Goal: Transaction & Acquisition: Purchase product/service

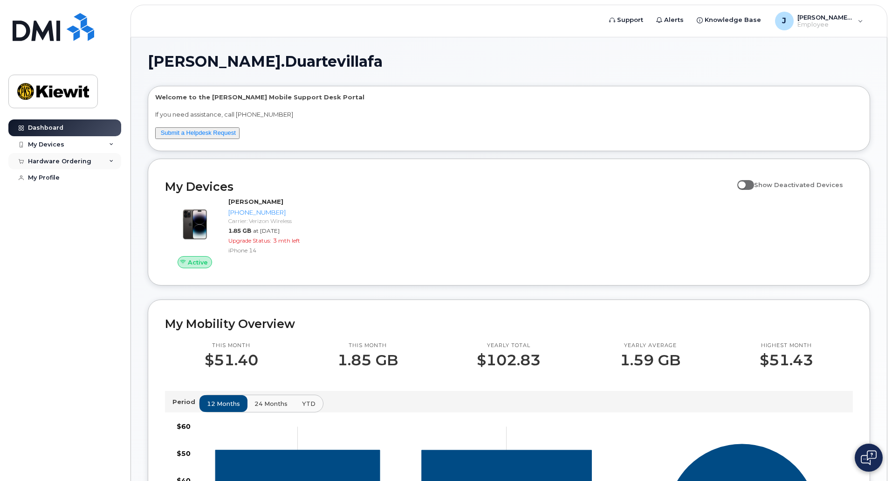
click at [103, 165] on div "Hardware Ordering" at bounding box center [64, 161] width 113 height 17
click at [61, 176] on div "New Order" at bounding box center [49, 178] width 35 height 8
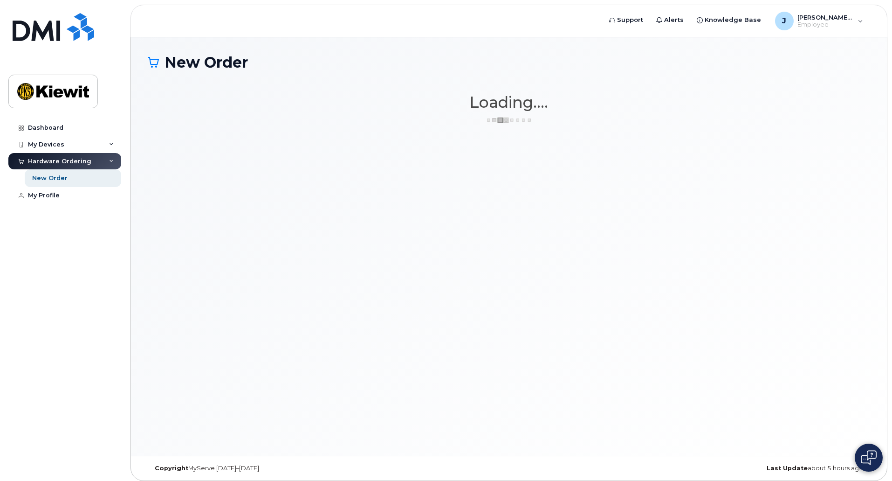
scroll to position [5, 0]
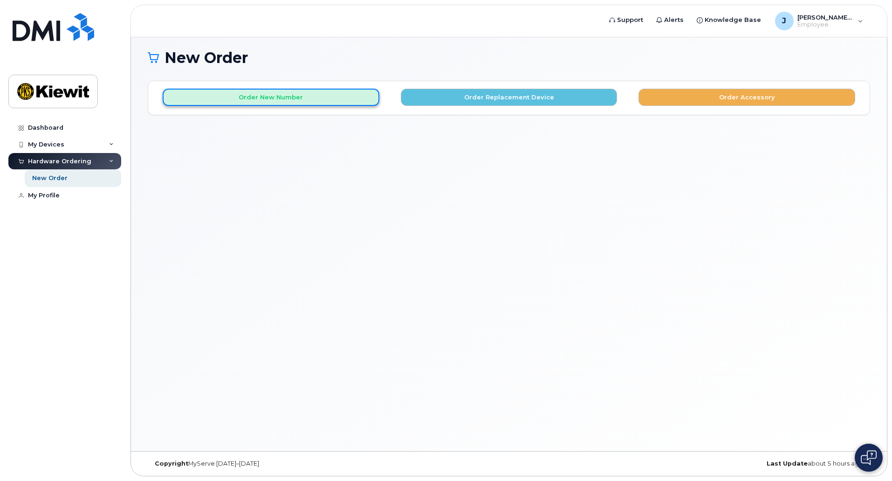
click at [340, 96] on button "Order New Number" at bounding box center [271, 97] width 217 height 17
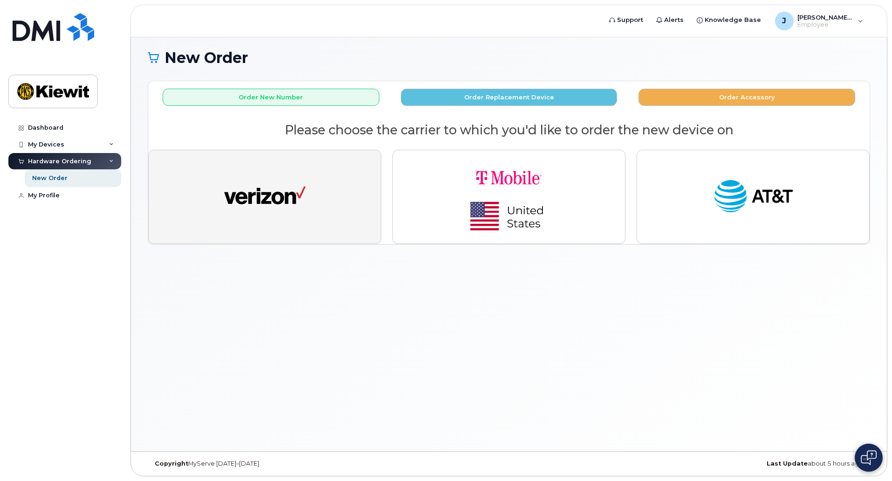
click at [308, 191] on button "button" at bounding box center [264, 197] width 233 height 94
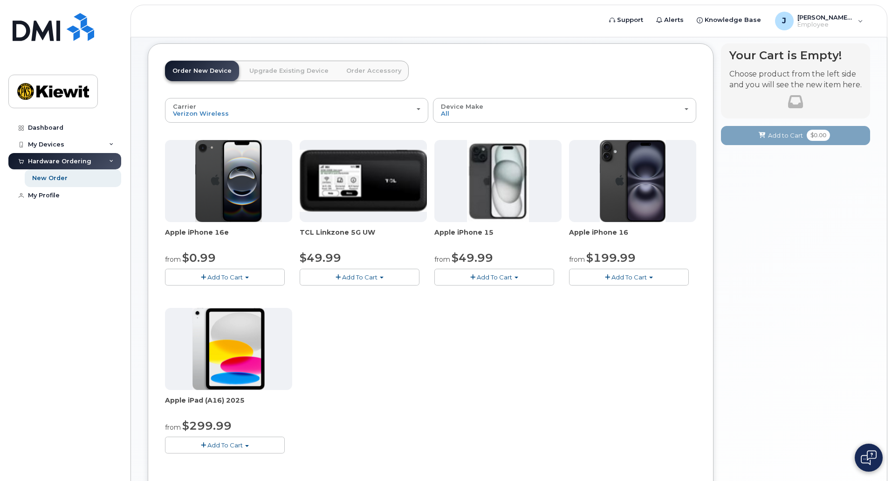
scroll to position [57, 0]
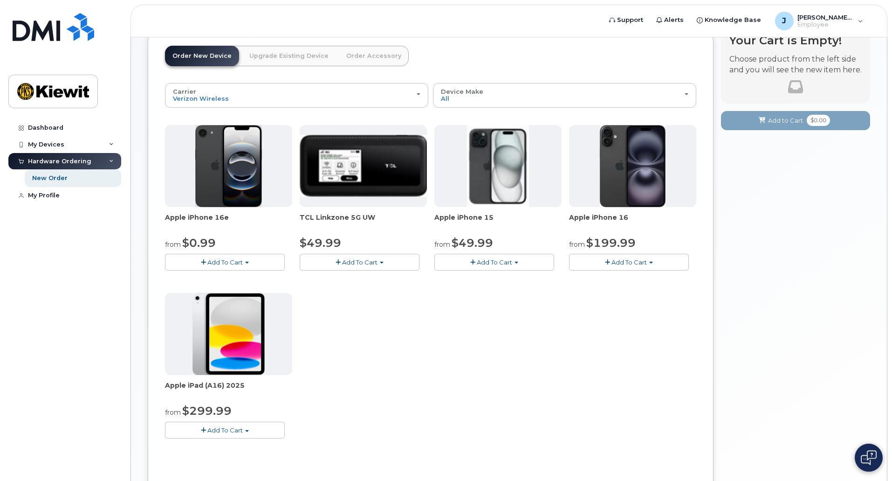
click at [259, 431] on button "Add To Cart" at bounding box center [225, 429] width 120 height 16
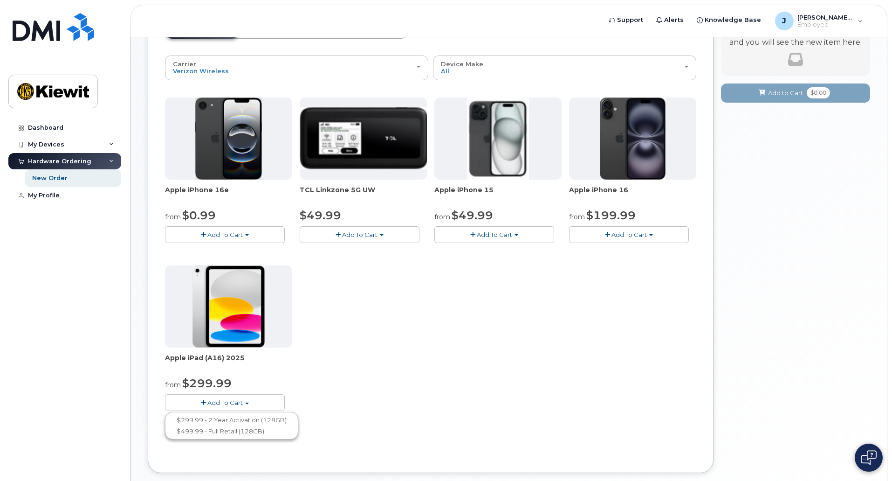
scroll to position [85, 0]
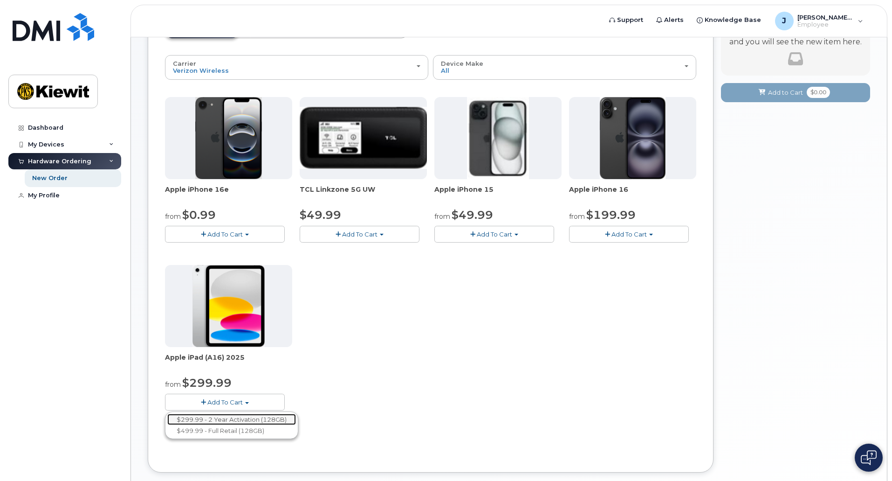
click at [283, 421] on link "$299.99 - 2 Year Activation (128GB)" at bounding box center [231, 419] width 129 height 12
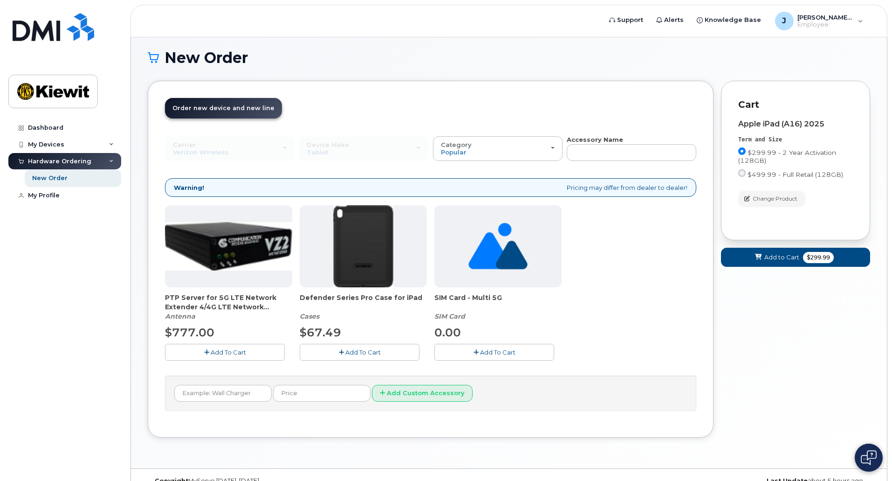
click at [384, 357] on button "Add To Cart" at bounding box center [360, 352] width 120 height 16
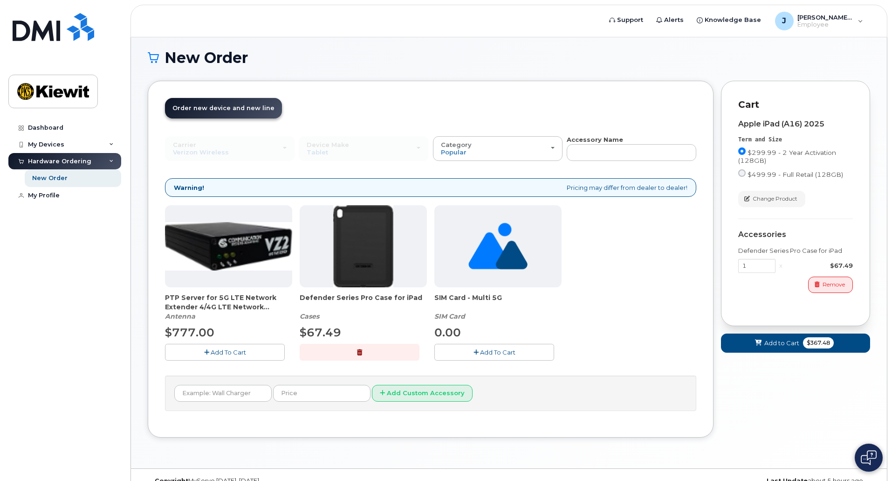
click at [483, 348] on span "Add To Cart" at bounding box center [497, 351] width 35 height 7
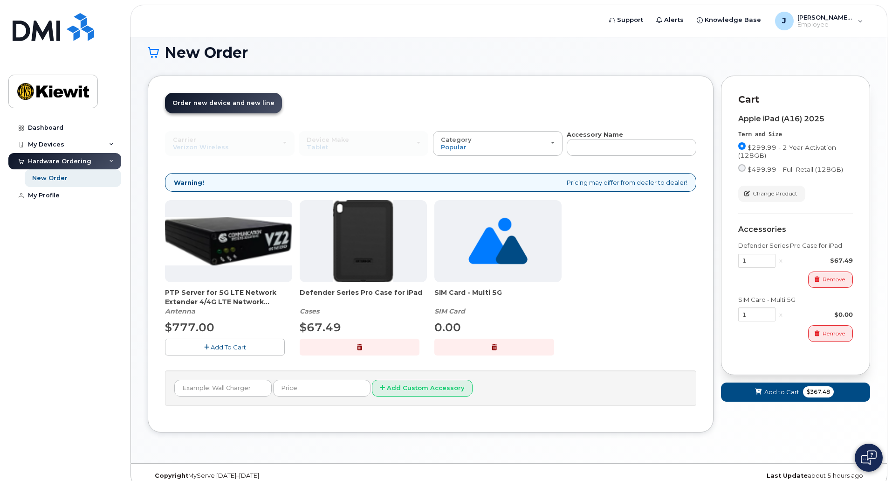
scroll to position [11, 0]
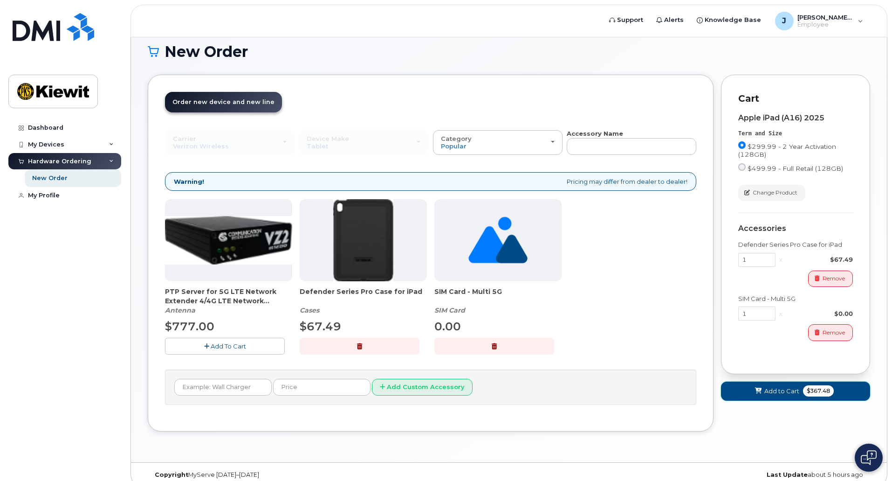
click at [798, 392] on span "Add to Cart" at bounding box center [781, 390] width 35 height 9
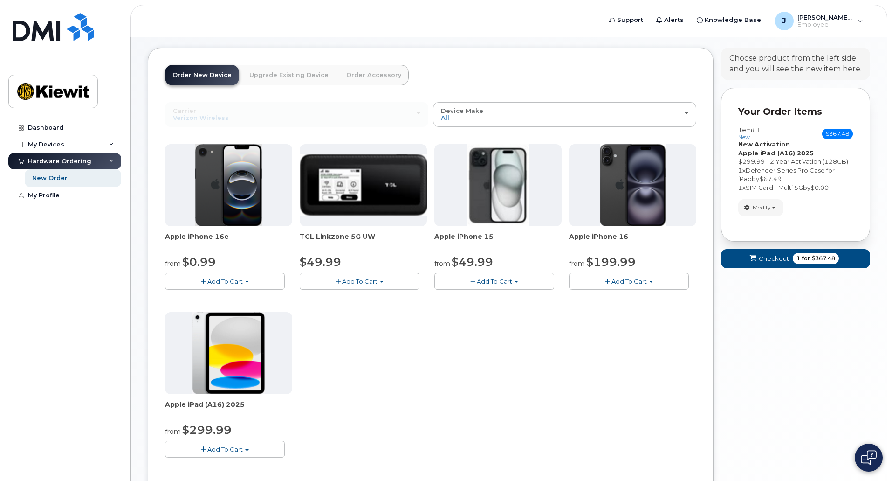
scroll to position [137, 0]
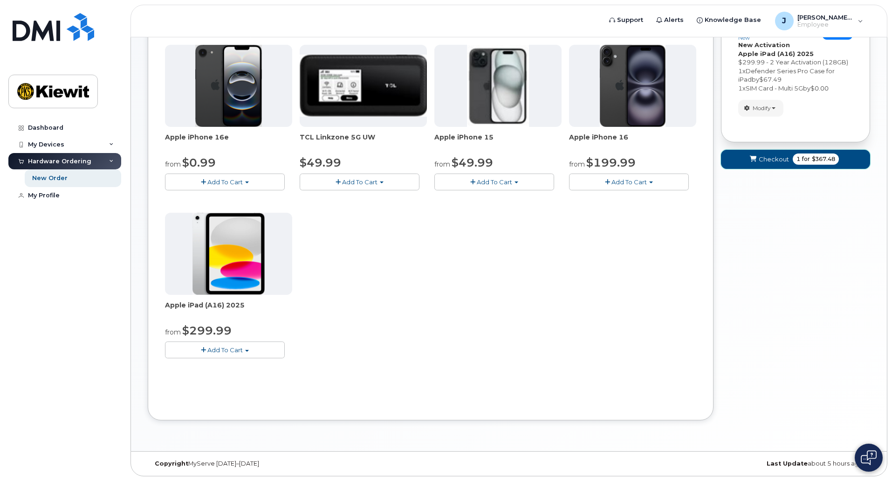
click at [776, 160] on span "Checkout" at bounding box center [774, 159] width 30 height 9
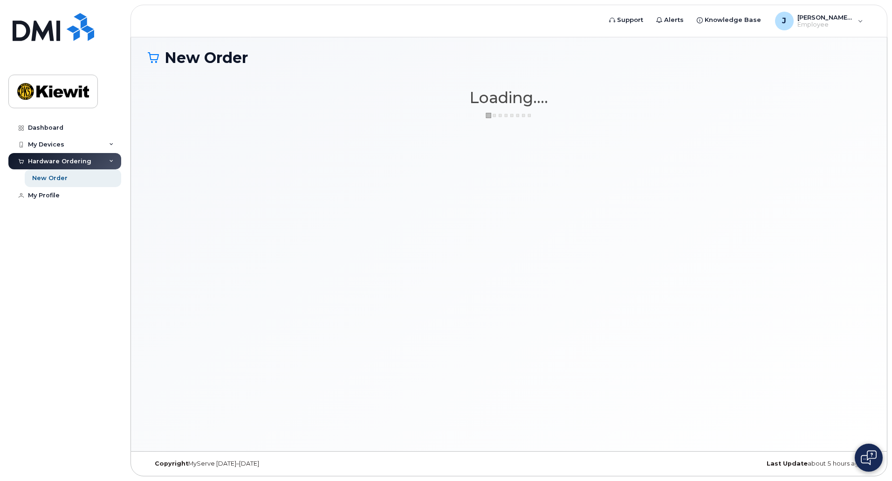
scroll to position [5, 0]
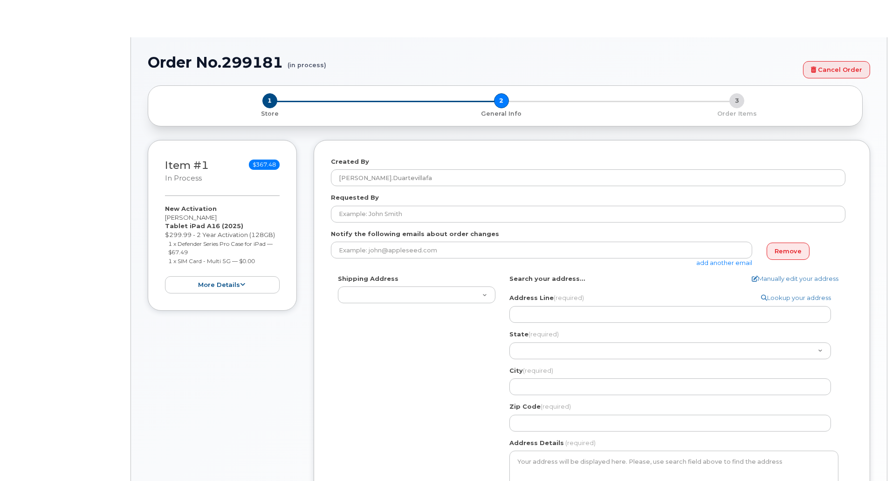
select select
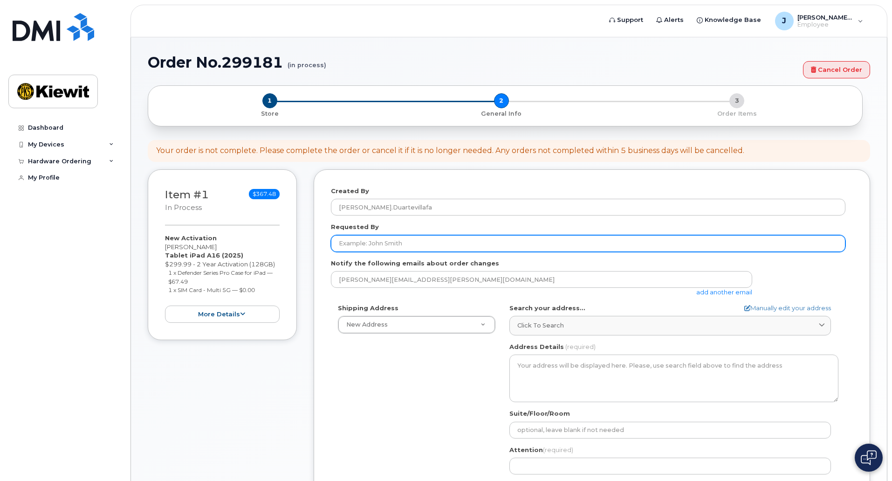
click at [420, 242] on input "Requested By" at bounding box center [588, 243] width 515 height 17
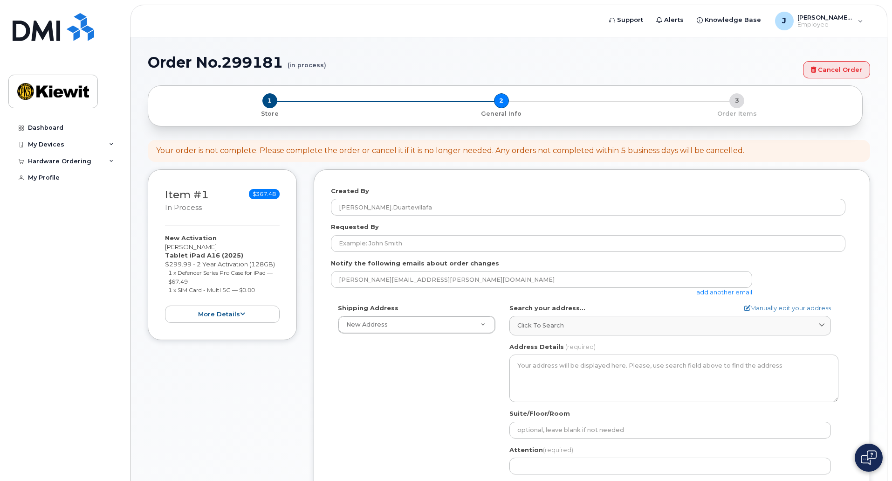
click at [463, 219] on form "Created By [PERSON_NAME].Duartevillafa Requested By Notify the following emails…" at bounding box center [592, 363] width 522 height 355
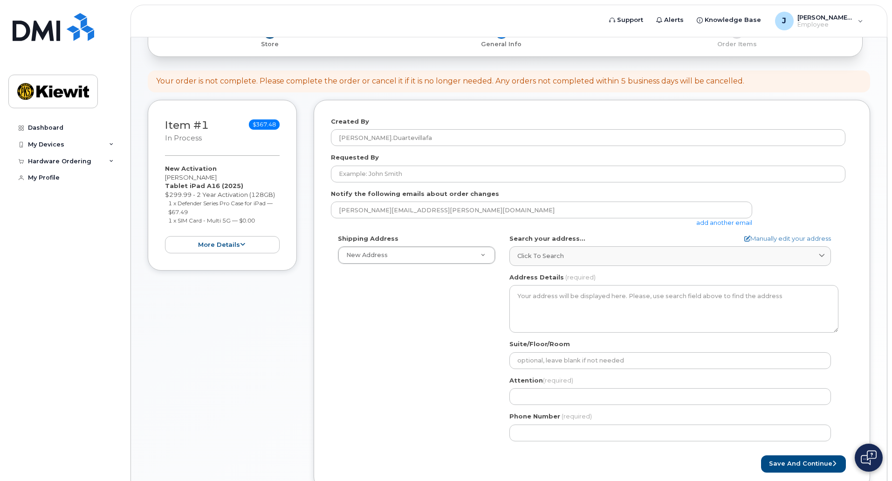
scroll to position [66, 0]
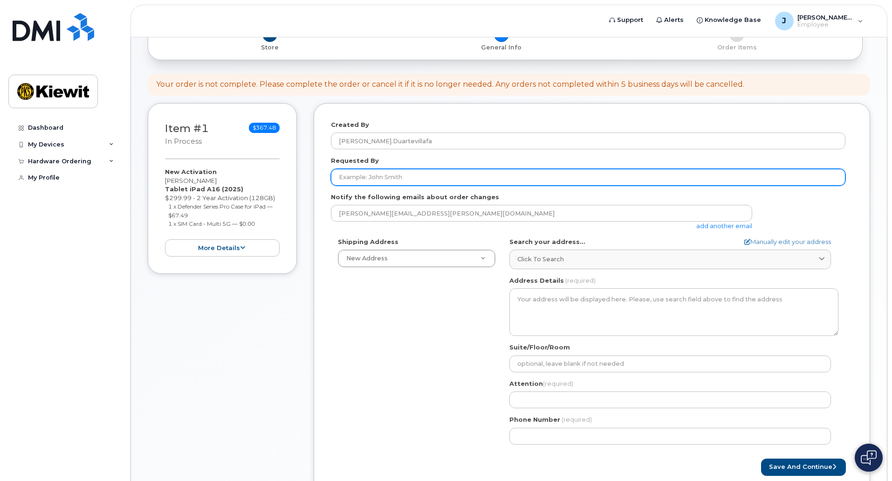
click at [412, 177] on input "Requested By" at bounding box center [588, 177] width 515 height 17
type input "[PERSON_NAME]"
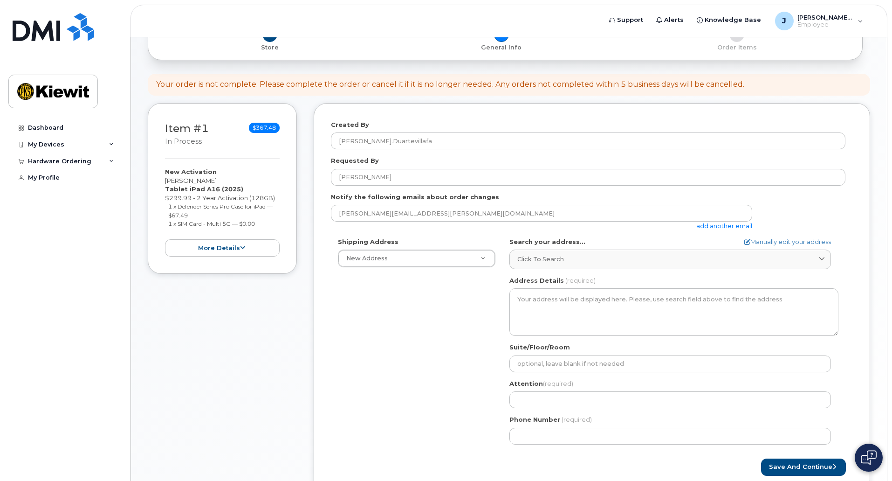
click at [405, 162] on div "Requested By Nicholas Allen" at bounding box center [592, 170] width 522 height 29
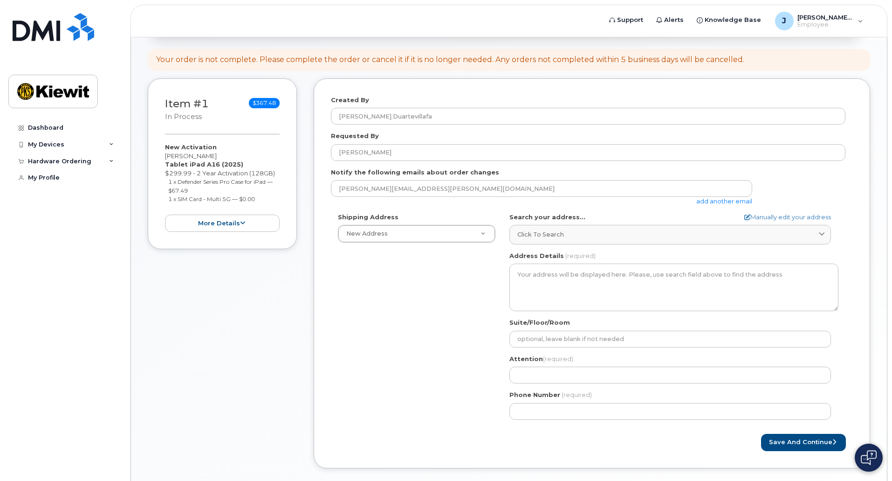
scroll to position [90, 0]
click at [467, 198] on div "javier.duartevillafa@kiewit.com add another email" at bounding box center [545, 193] width 429 height 26
click at [707, 198] on link "add another email" at bounding box center [724, 201] width 56 height 7
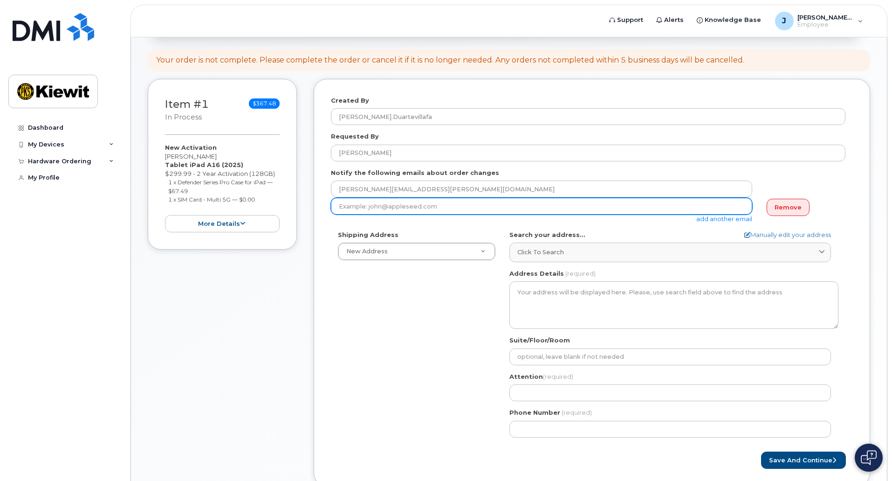
click at [627, 200] on input "email" at bounding box center [541, 206] width 421 height 17
click at [375, 201] on input "nicholas.allen1@kiewit.com" at bounding box center [541, 206] width 421 height 17
click at [501, 211] on input "nicholas.allen1@kiewit.com" at bounding box center [541, 206] width 421 height 17
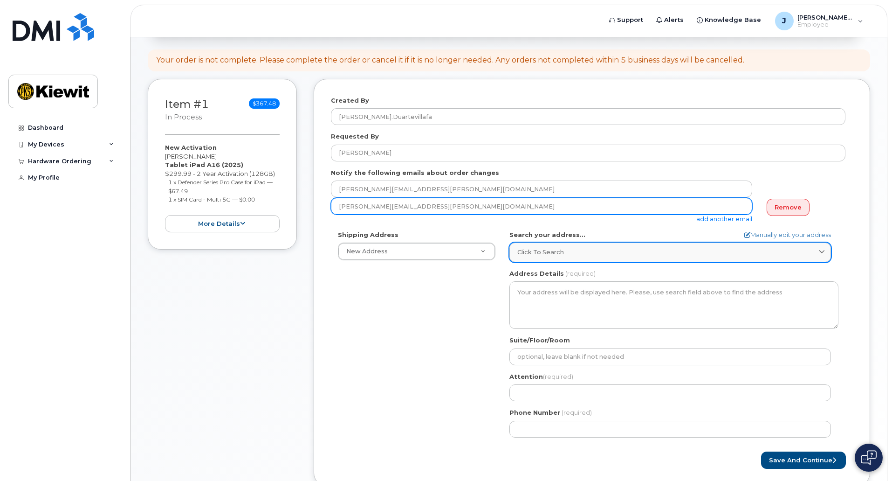
type input "nicholas.allen1@kiewit.com"
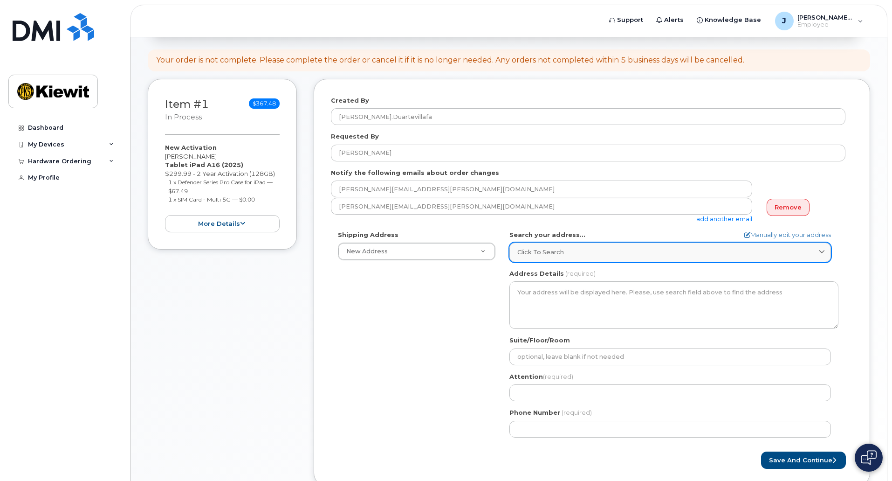
click at [544, 258] on link "Click to search" at bounding box center [670, 251] width 322 height 19
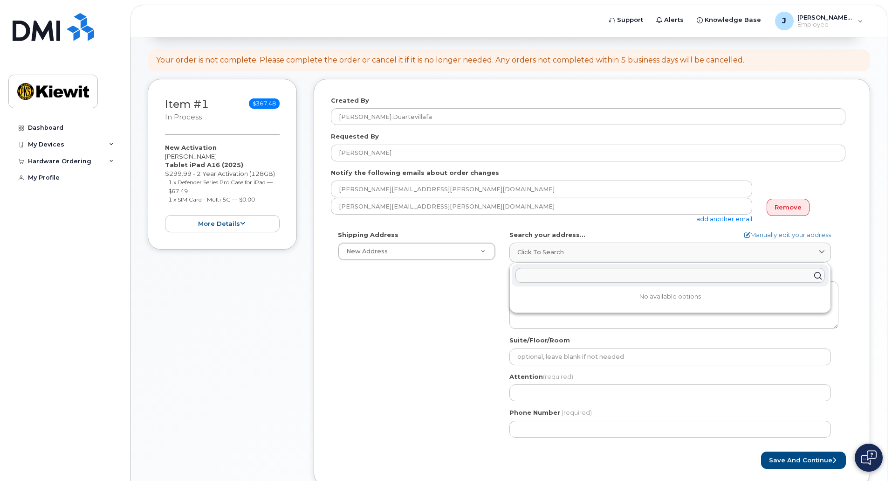
click at [438, 311] on div "Shipping Address New Address New Address AB Search your address... Manually edi…" at bounding box center [588, 337] width 515 height 214
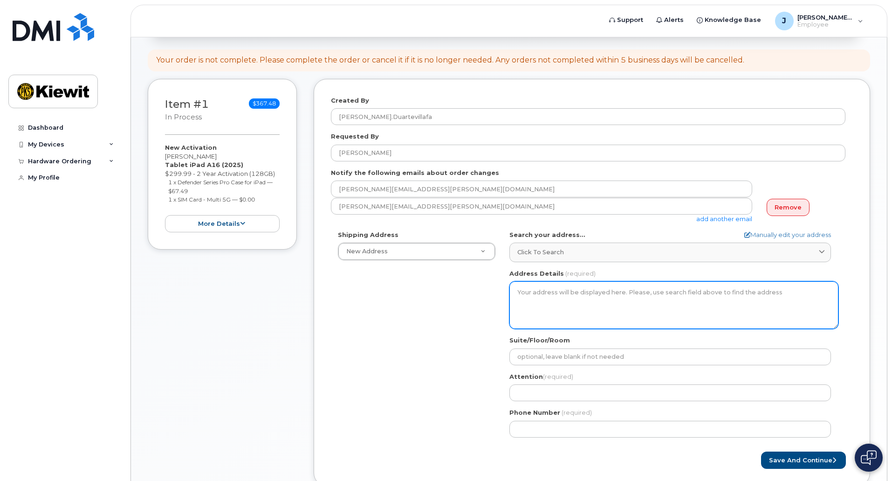
click at [616, 307] on textarea "Address Details" at bounding box center [673, 305] width 329 height 48
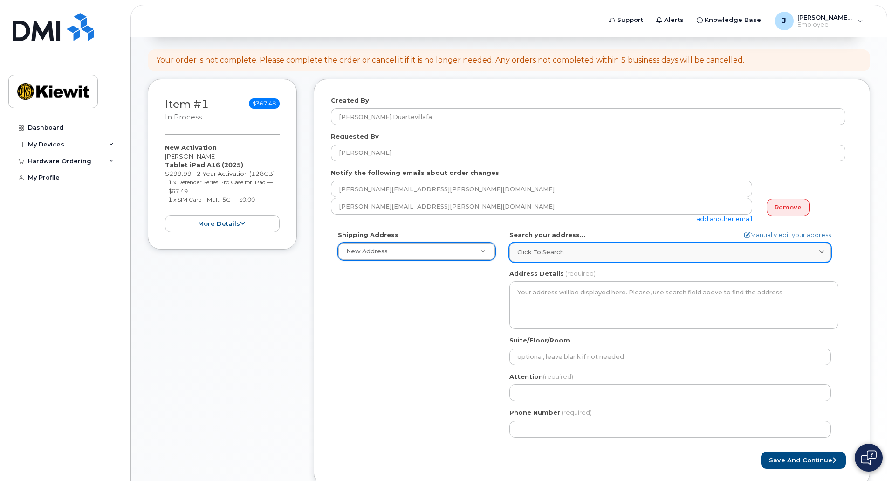
click at [556, 246] on link "Click to search" at bounding box center [670, 251] width 322 height 19
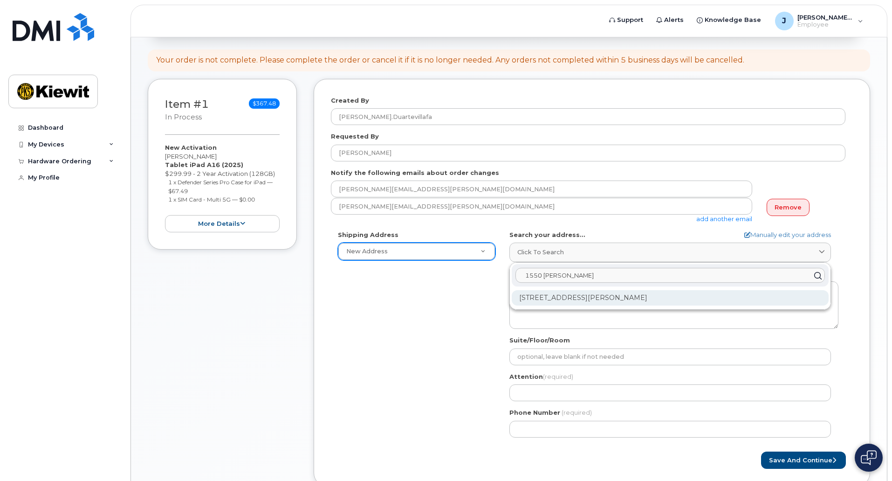
type input "1550 mike fahey"
click at [575, 300] on div "1550 Mike Fahey St Omaha NE 68102-4722" at bounding box center [670, 297] width 317 height 15
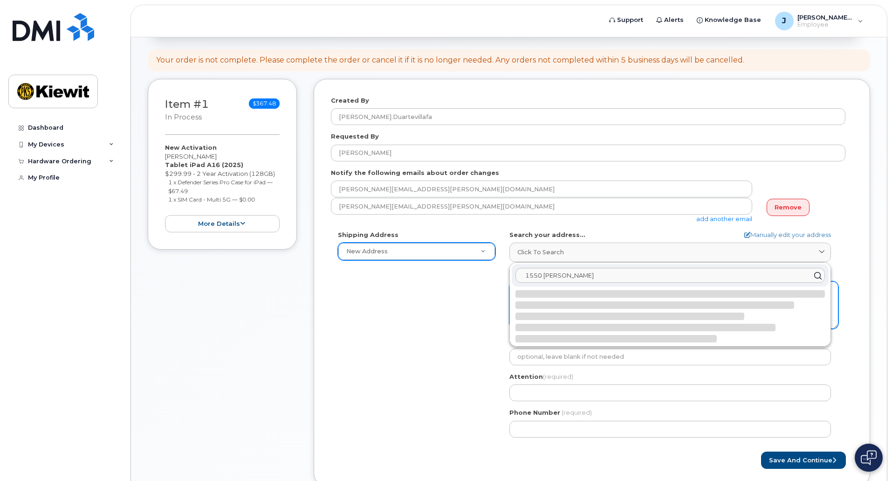
select select
type textarea "1550 Mike Fahey St OMAHA NE 68102-4722 UNITED STATES"
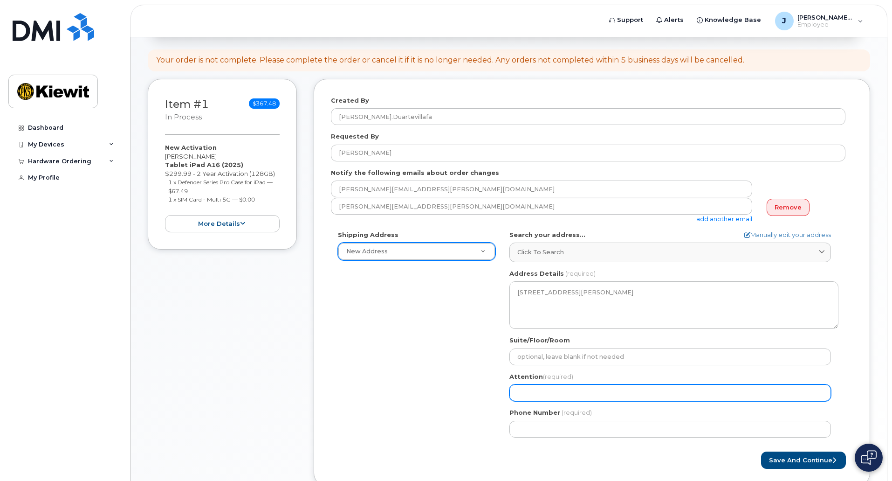
click at [582, 394] on input "Attention (required)" at bounding box center [670, 392] width 322 height 17
select select
type input "N"
select select
type input "Ni"
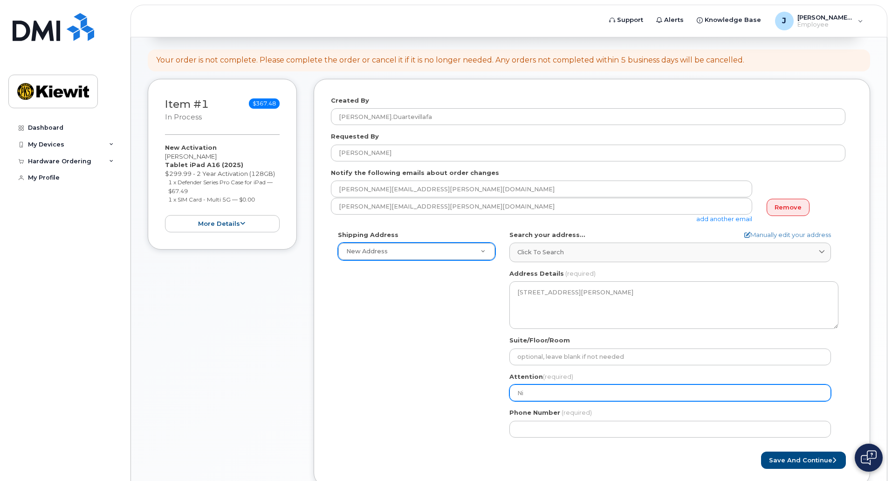
select select
type input "Nic"
select select
type input "Nich"
select select
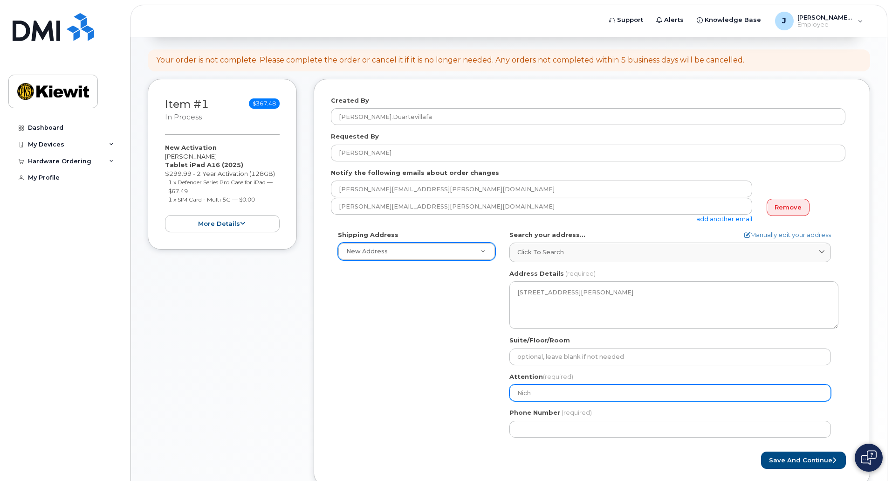
type input "Nicho"
select select
type input "Nichol"
select select
type input "Nichola"
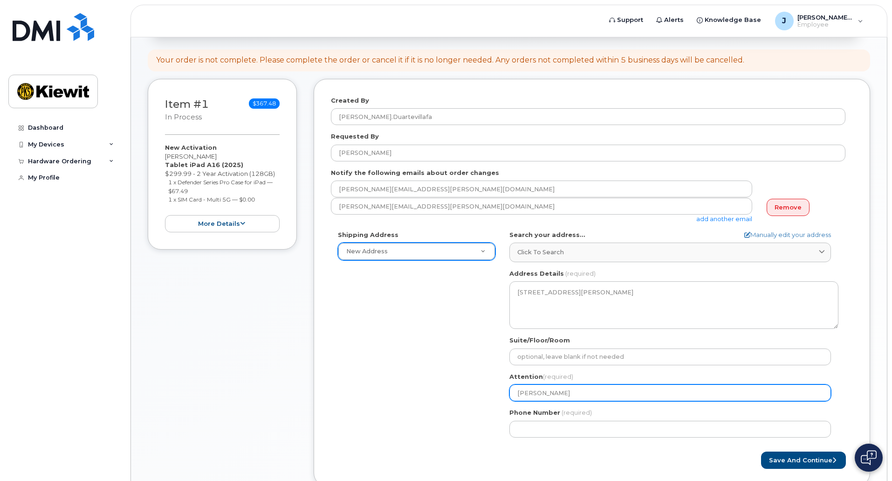
select select
type input "Nicholas"
select select
type input "Nicholas A"
select select
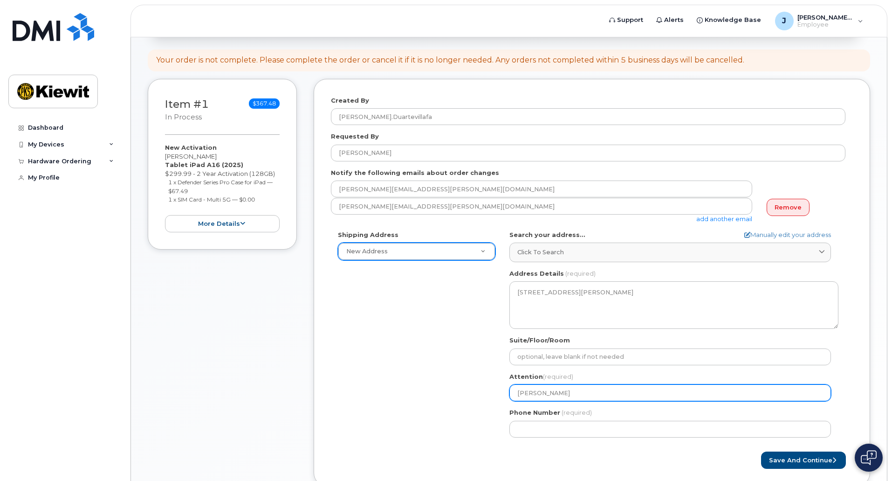
type input "Nicholas Al"
select select
type input "Nicholas All"
select select
type input "Nicholas Alle"
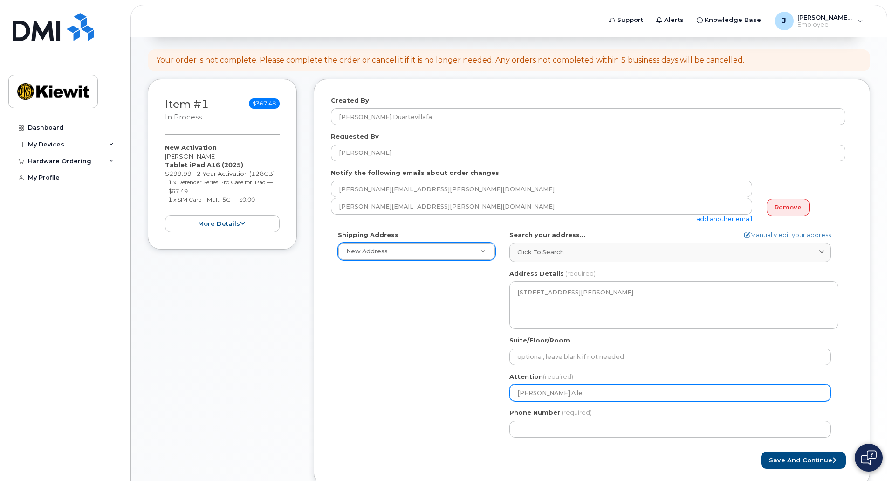
select select
type input "[PERSON_NAME]"
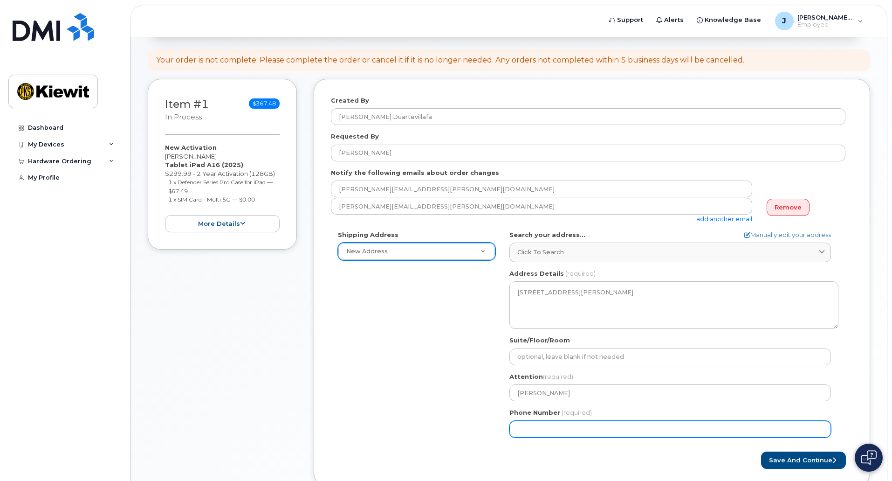
click at [587, 428] on input "Phone Number" at bounding box center [670, 428] width 322 height 17
type input "402578822"
select select
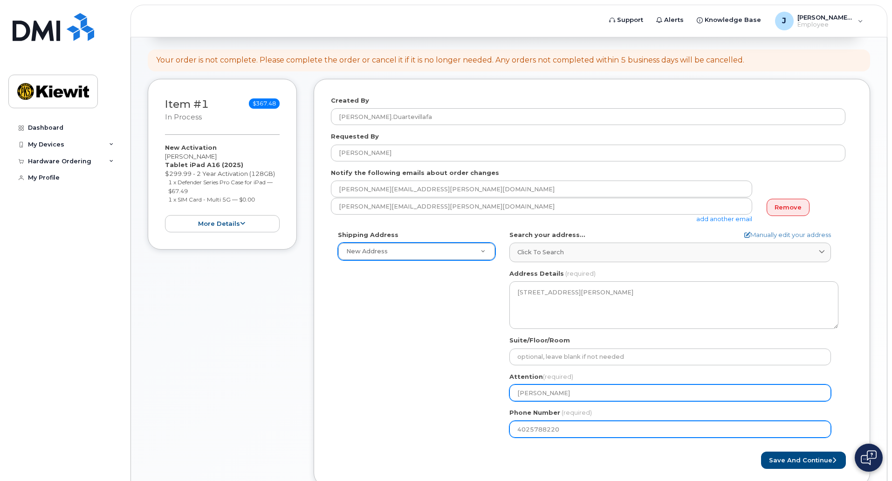
type input "4025788220"
click at [570, 394] on input "[PERSON_NAME]" at bounding box center [670, 392] width 322 height 17
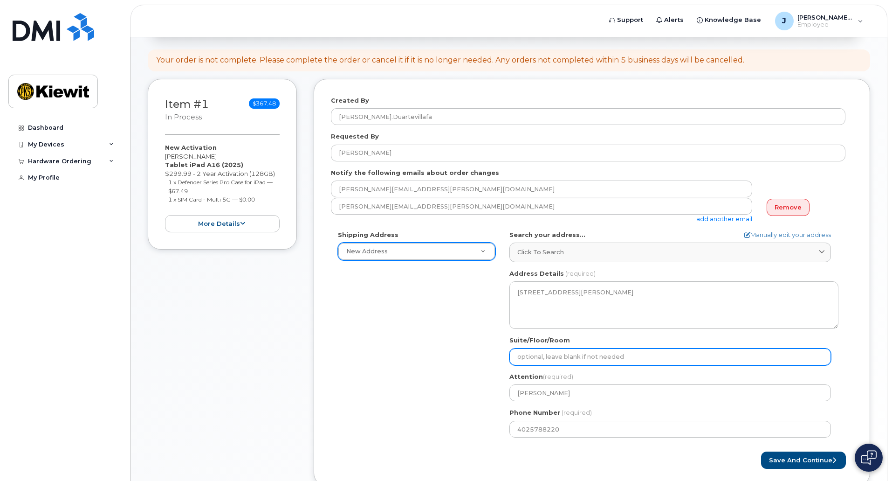
click at [574, 361] on input "Suite/Floor/Room" at bounding box center [670, 356] width 322 height 17
select select
type input "3"
select select
type input "3r"
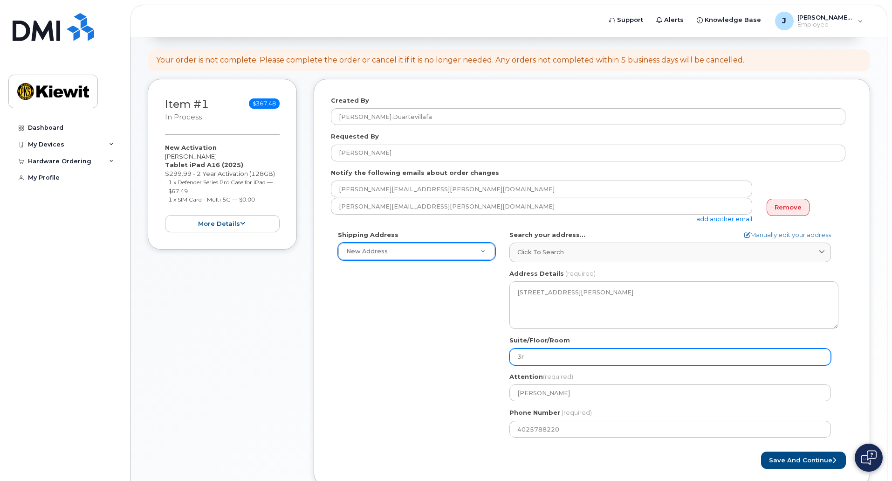
select select
type input "3rd"
select select
type input "3rd F"
select select
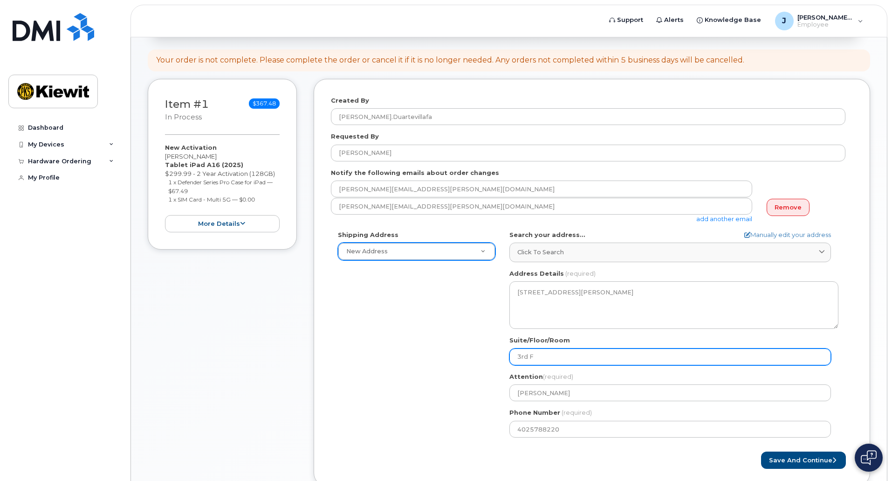
type input "3rd Fl"
select select
type input "3rd Flo"
select select
type input "3rd Floo"
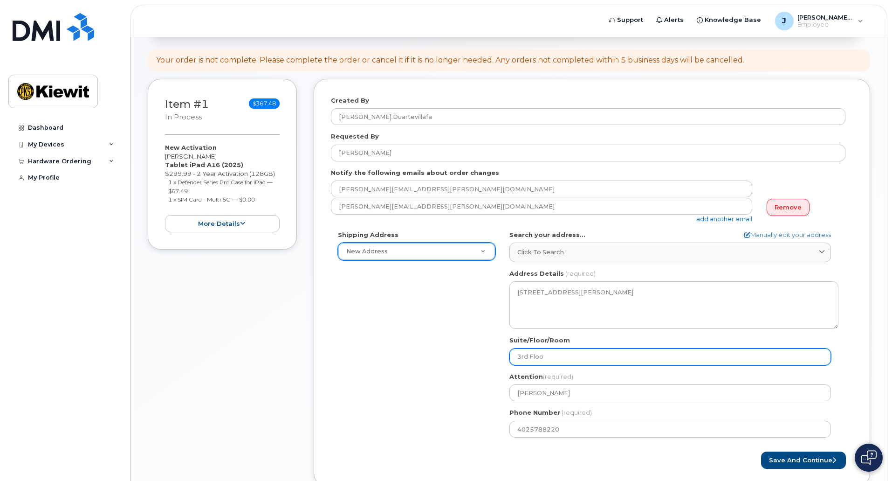
select select
type input "3rd Floor"
click at [426, 377] on div "Shipping Address New Address New Address NE Omaha Search your address... Manual…" at bounding box center [588, 337] width 515 height 214
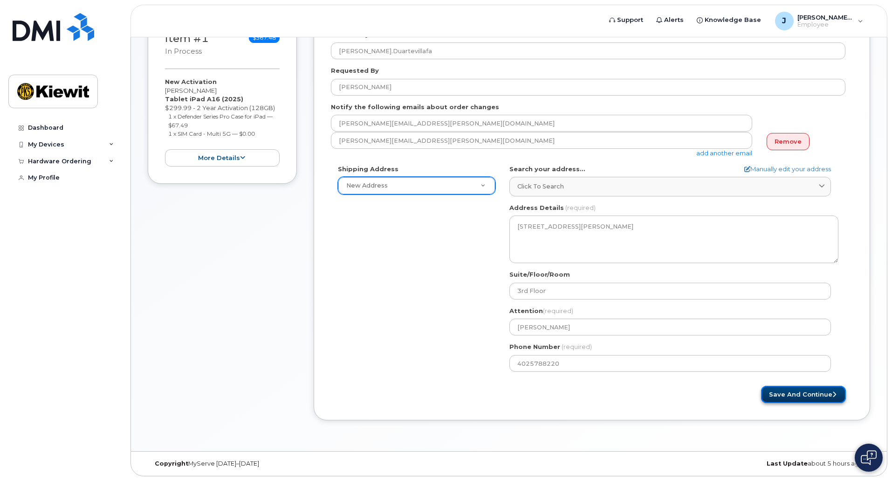
click at [792, 400] on button "Save and Continue" at bounding box center [803, 393] width 85 height 17
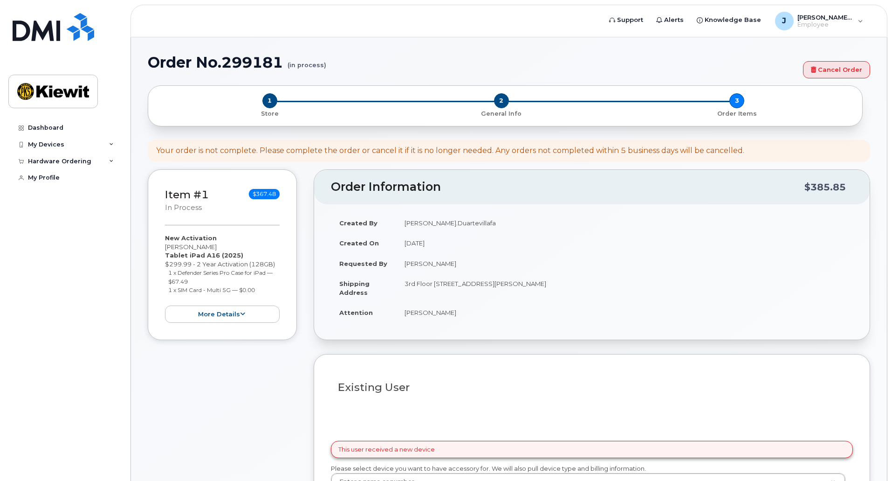
select select
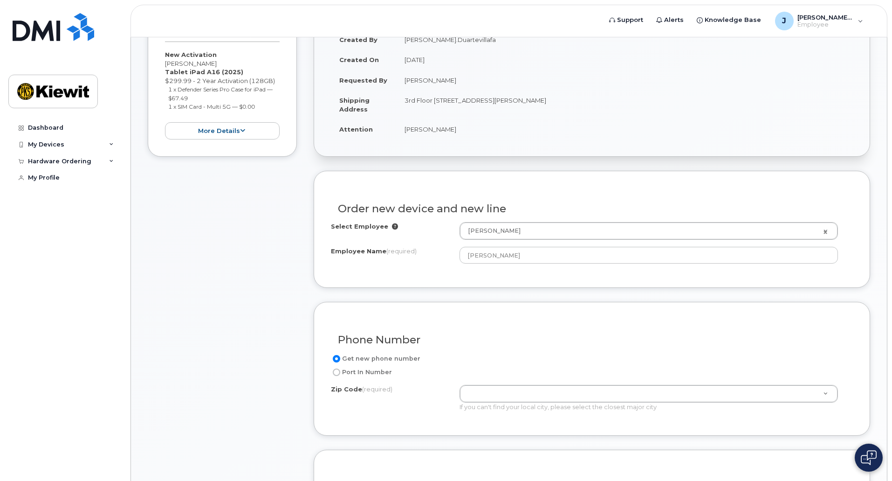
scroll to position [184, 0]
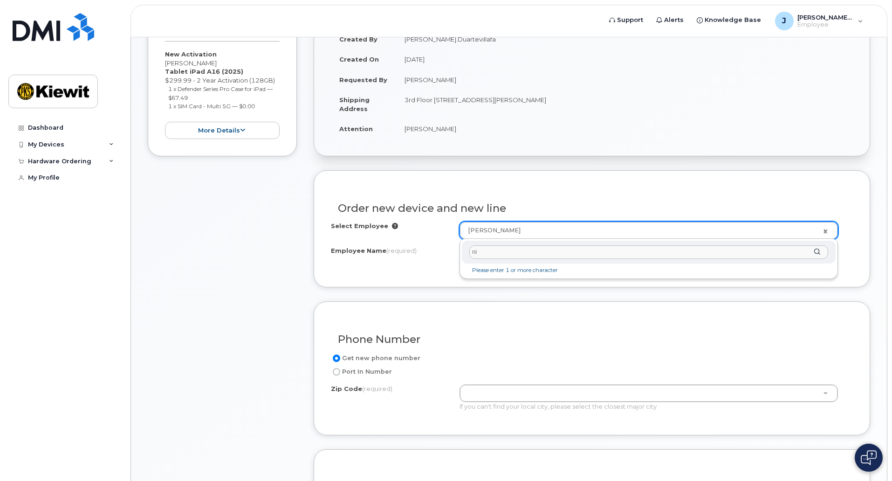
type input "n"
type input "a"
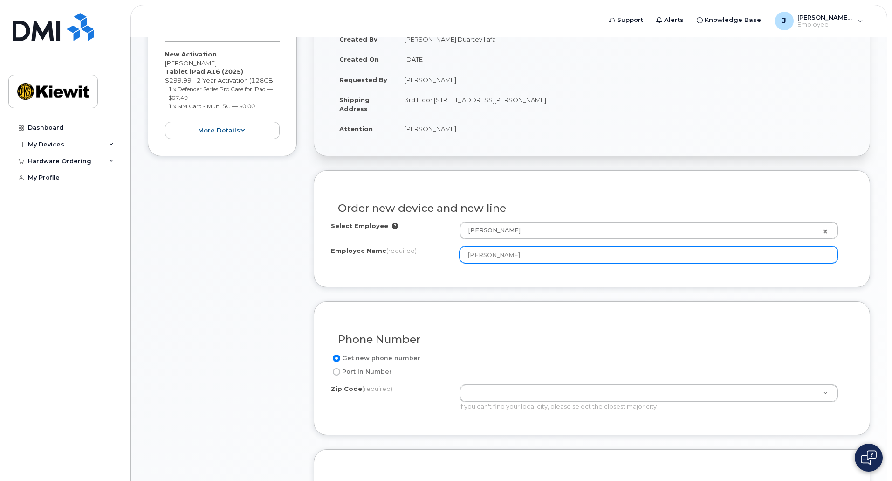
click at [560, 254] on input "Javier Duarte Villafan" at bounding box center [649, 254] width 378 height 17
drag, startPoint x: 560, startPoint y: 255, endPoint x: 440, endPoint y: 256, distance: 120.7
click at [440, 256] on div "Employee Name (required) Javier Duarte Villafan" at bounding box center [592, 254] width 522 height 17
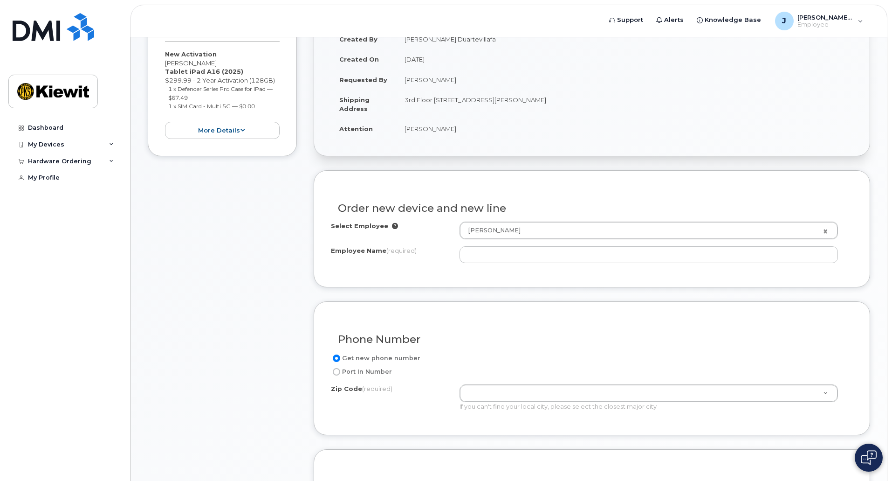
click at [455, 245] on div "Select Employee Javier Duarte Villafan 2174226 Employee Name (required)" at bounding box center [592, 241] width 522 height 41
click at [517, 203] on h3 "Order new device and new line" at bounding box center [592, 208] width 508 height 12
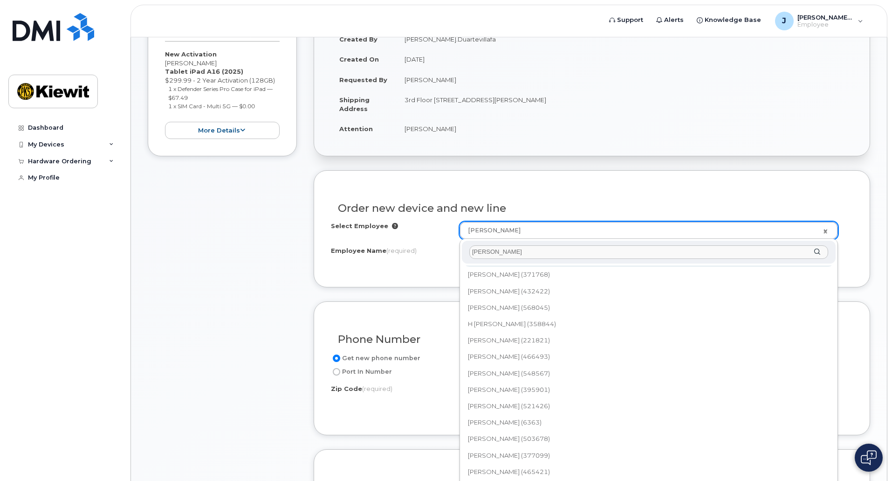
scroll to position [81, 0]
click at [524, 251] on input "nicholas allen" at bounding box center [648, 252] width 359 height 14
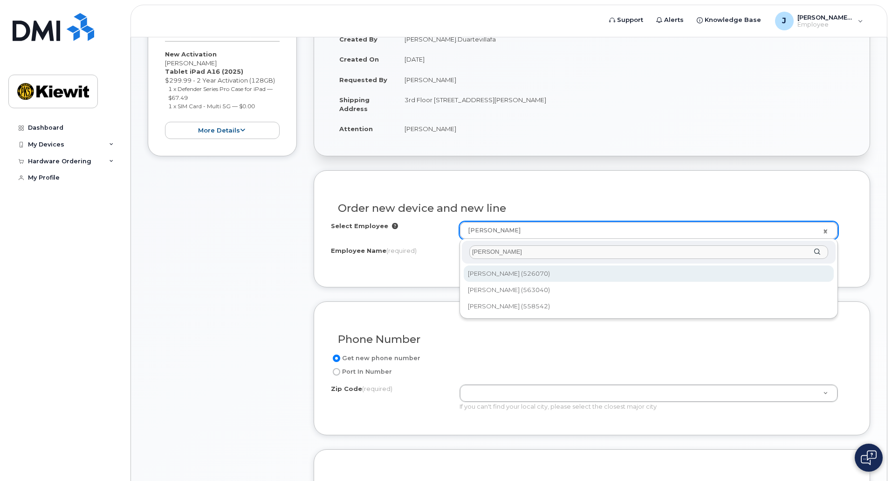
scroll to position [0, 0]
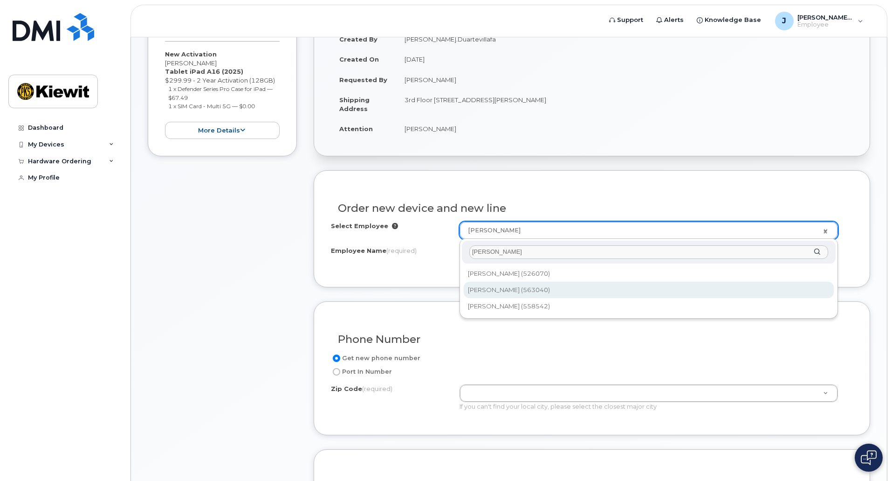
type input "nicholas allen"
type input "2364054"
type input "[PERSON_NAME]"
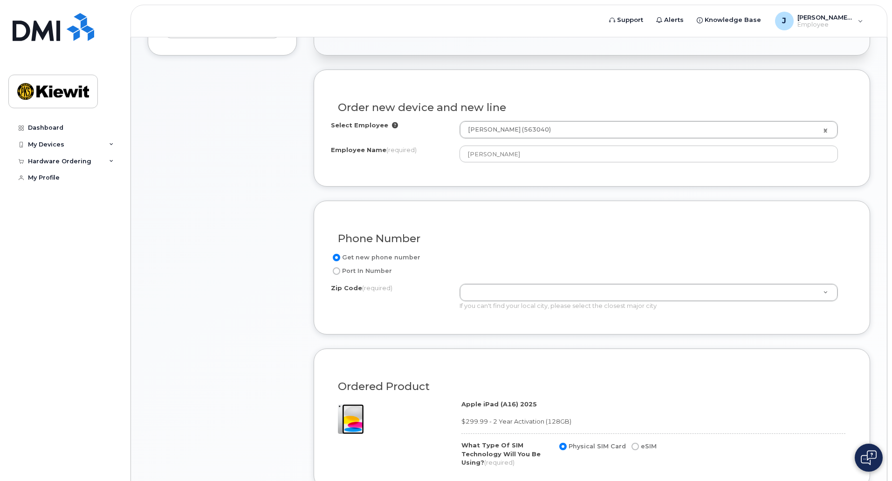
scroll to position [285, 0]
click at [363, 270] on label "Port In Number" at bounding box center [361, 270] width 61 height 11
click at [340, 270] on input "Port In Number" at bounding box center [336, 270] width 7 height 7
radio input "true"
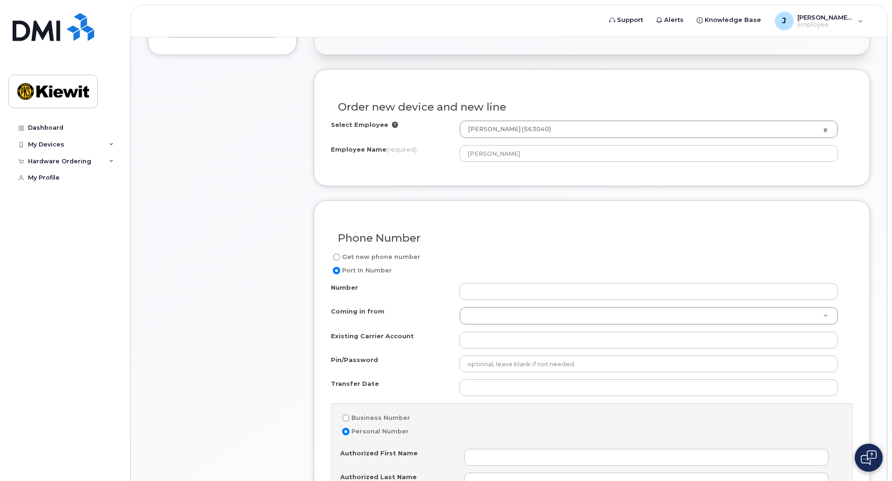
click at [370, 250] on div "Phone Number" at bounding box center [592, 234] width 522 height 34
click at [378, 258] on label "Get new phone number" at bounding box center [375, 256] width 89 height 11
click at [340, 258] on input "Get new phone number" at bounding box center [336, 256] width 7 height 7
radio input "true"
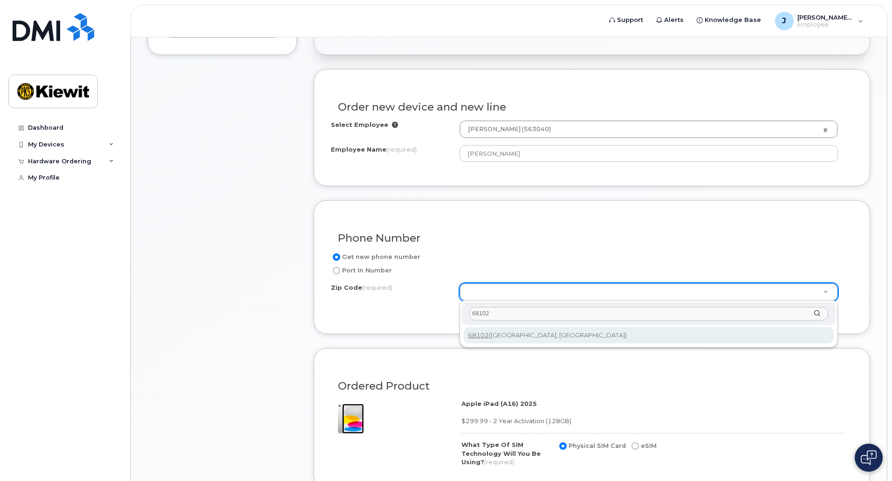
type input "68102"
type input "68102 (Omaha, NE)"
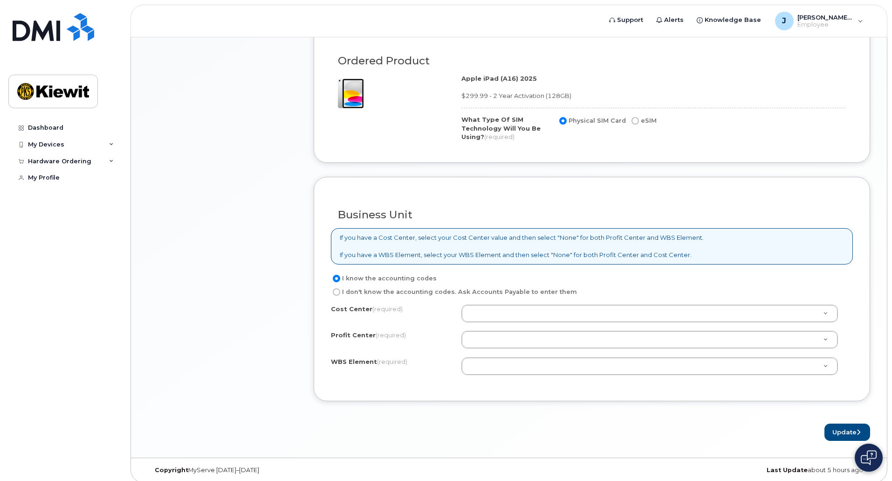
scroll to position [616, 0]
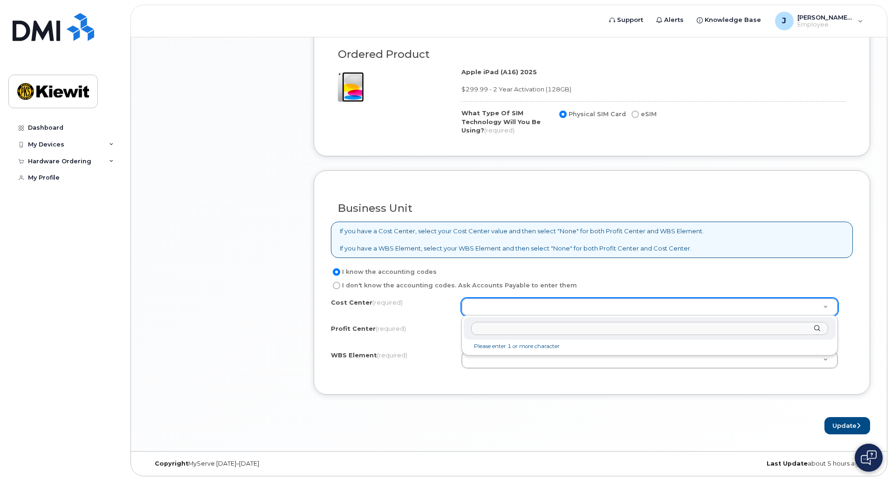
click at [508, 330] on input "text" at bounding box center [649, 329] width 357 height 14
type input "f"
click at [549, 258] on div "Business Unit If you have a Cost Center, select your Cost Center value and then…" at bounding box center [592, 282] width 557 height 224
type input "c"
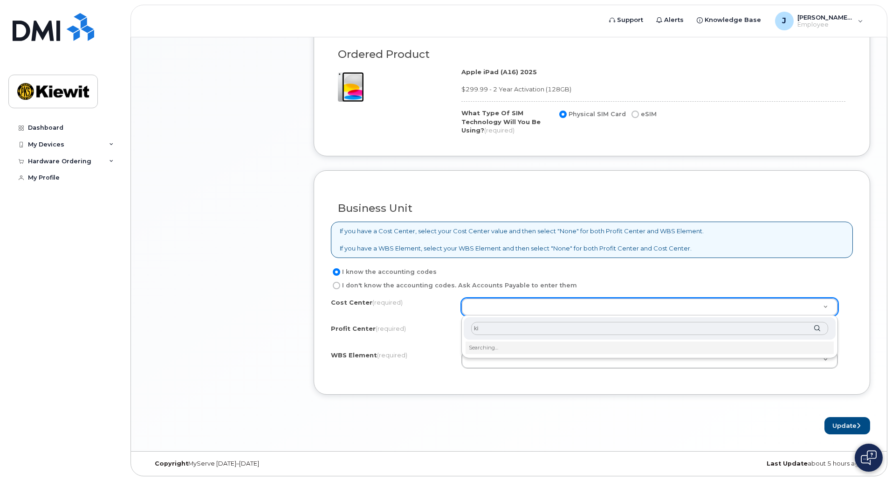
type input "k"
type input "foundatio"
click at [532, 348] on li "No matches found" at bounding box center [650, 346] width 368 height 10
type input "="
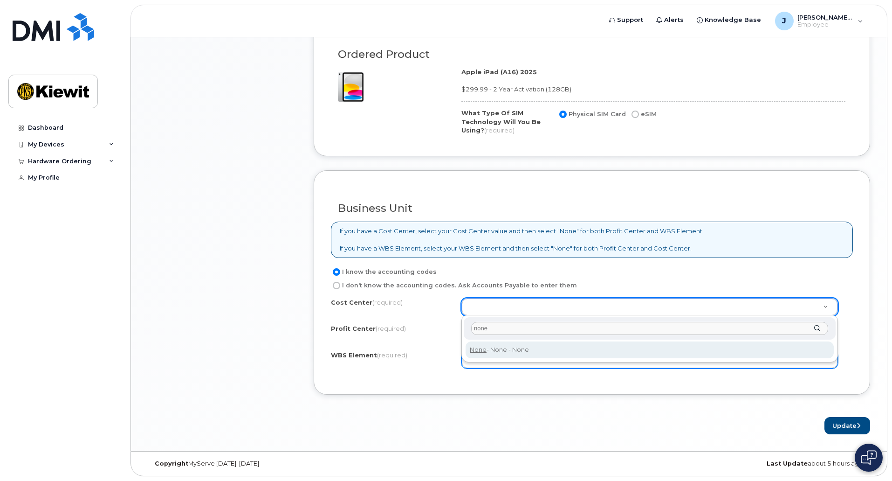
type input "none"
type input "None"
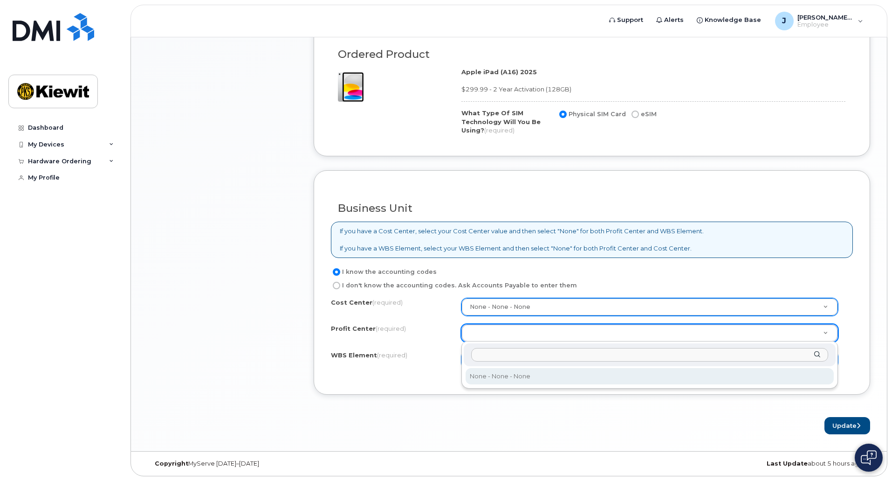
type input "m"
type input "none"
select select "None"
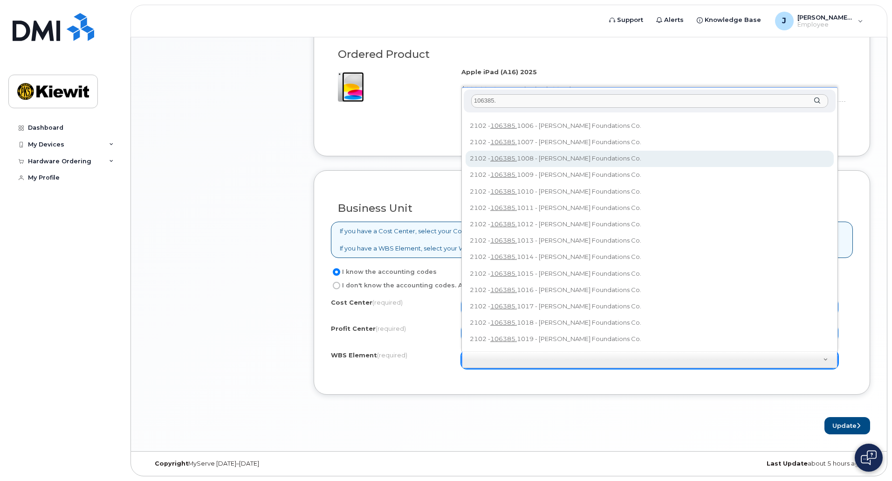
scroll to position [0, 0]
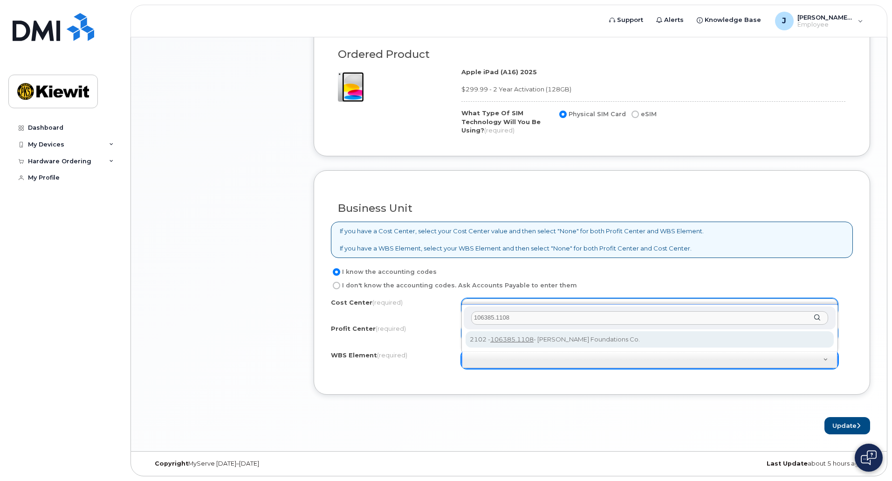
type input "106385.1108"
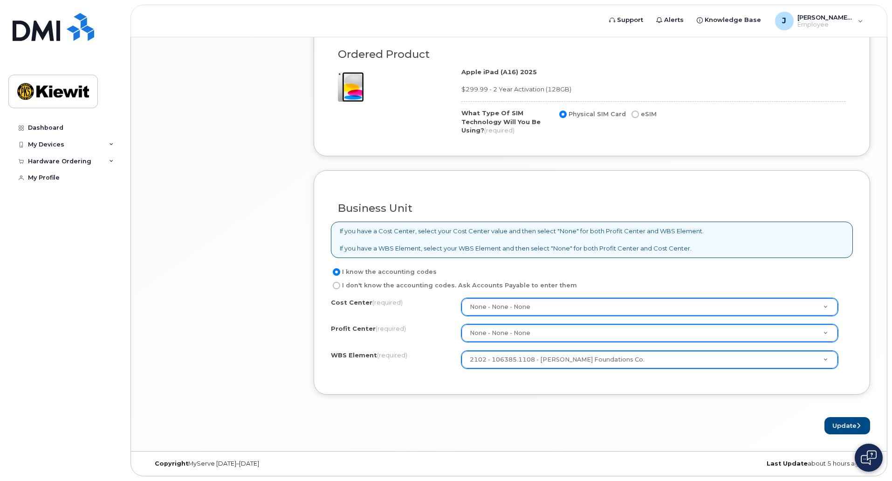
click at [647, 403] on form "Existing User Additional cost to upgrading the device Selected device is Eligib…" at bounding box center [592, 86] width 557 height 696
click at [837, 422] on button "Update" at bounding box center [848, 425] width 46 height 17
click at [632, 114] on input "eSIM" at bounding box center [635, 113] width 7 height 7
radio input "true"
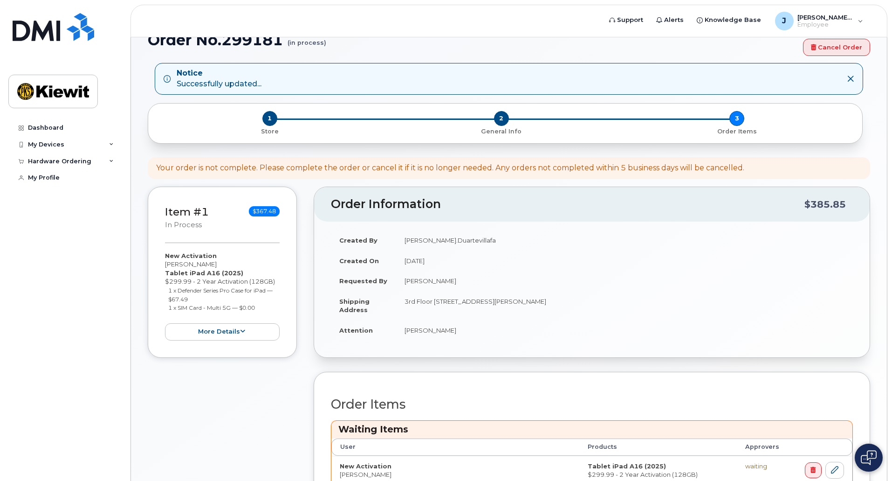
scroll to position [164, 0]
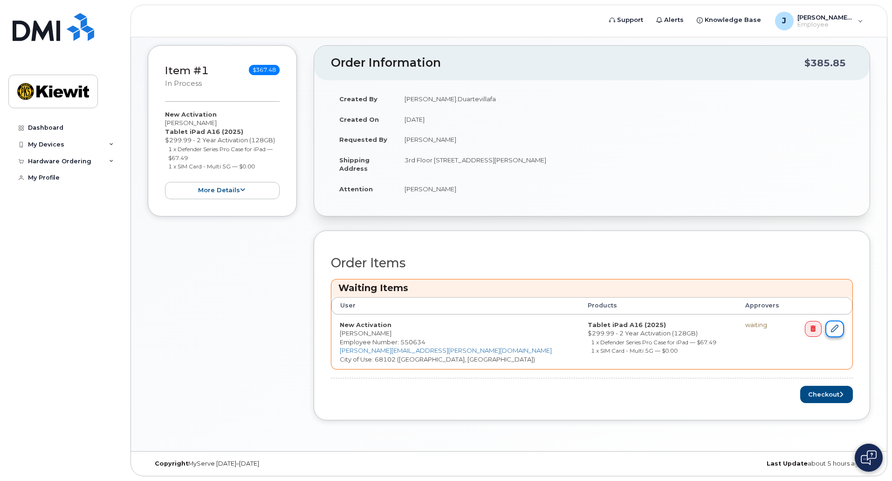
click at [836, 336] on link at bounding box center [835, 328] width 19 height 17
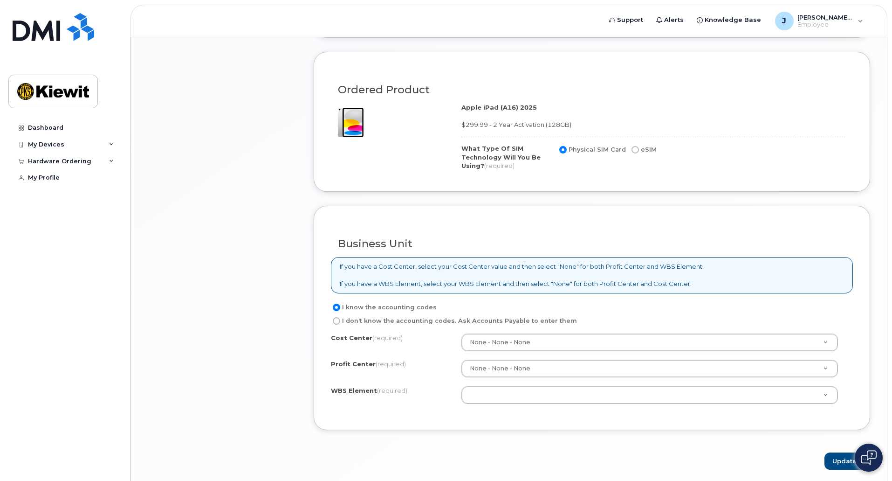
scroll to position [616, 0]
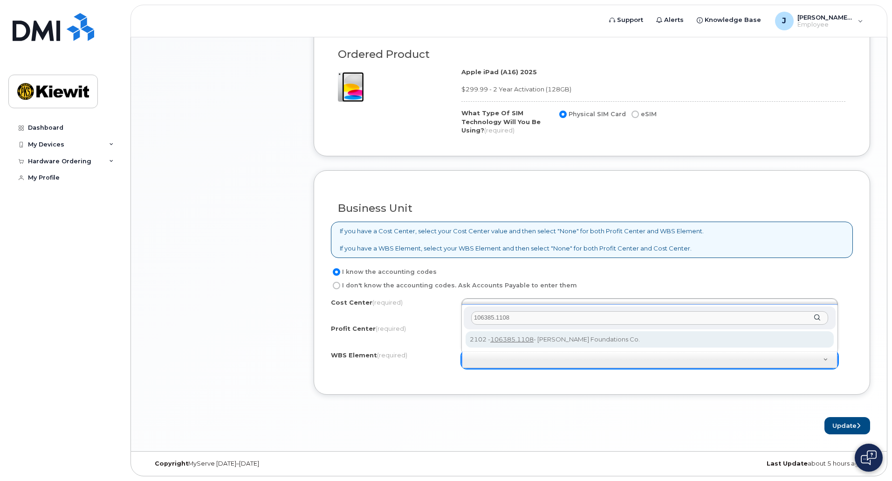
type input "106385.1108"
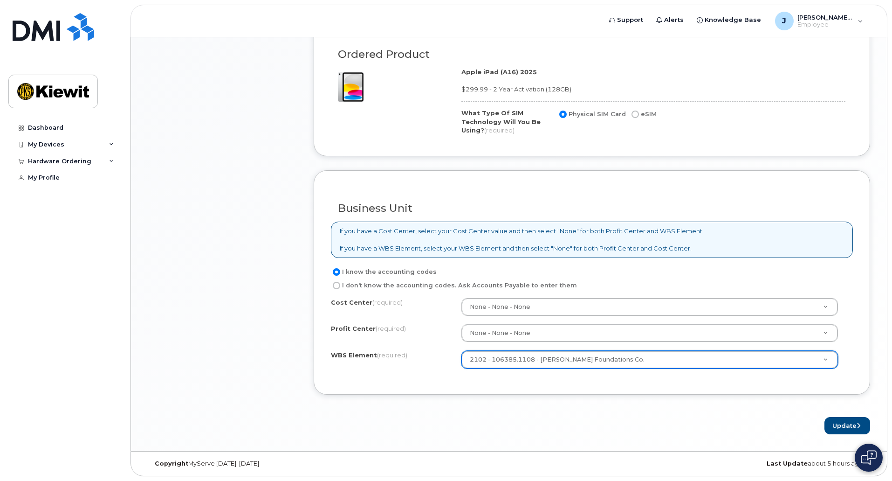
click at [575, 386] on div "Business Unit If you have a Cost Center, select your Cost Center value and then…" at bounding box center [592, 282] width 557 height 224
click at [637, 114] on label "eSIM" at bounding box center [643, 114] width 27 height 11
click at [637, 114] on input "eSIM" at bounding box center [635, 113] width 7 height 7
radio input "true"
click at [835, 426] on button "Update" at bounding box center [848, 425] width 46 height 17
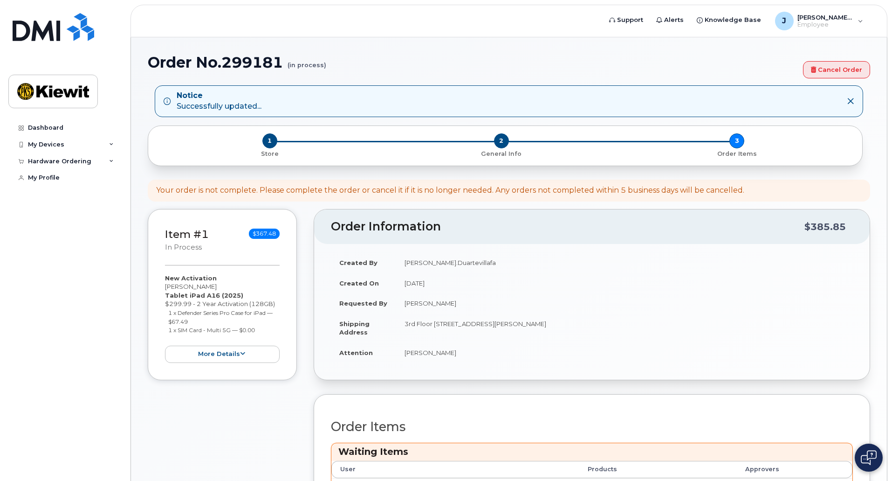
scroll to position [164, 0]
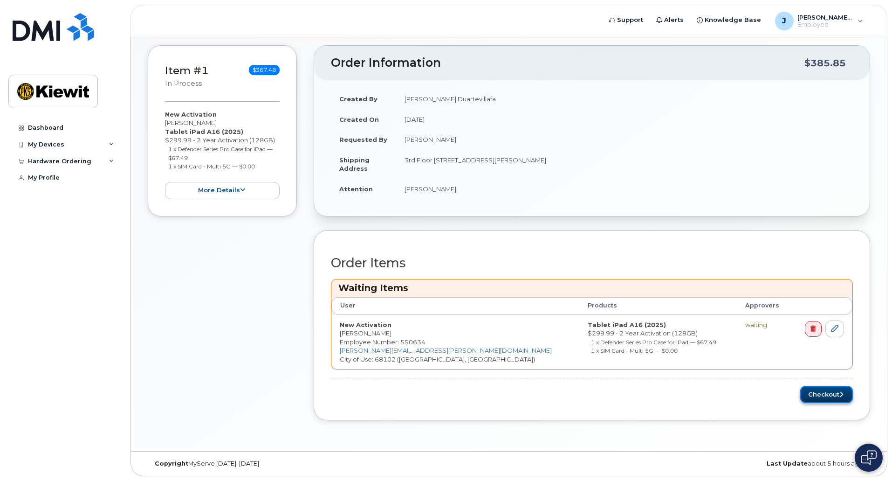
click at [811, 399] on button "Checkout" at bounding box center [826, 393] width 53 height 17
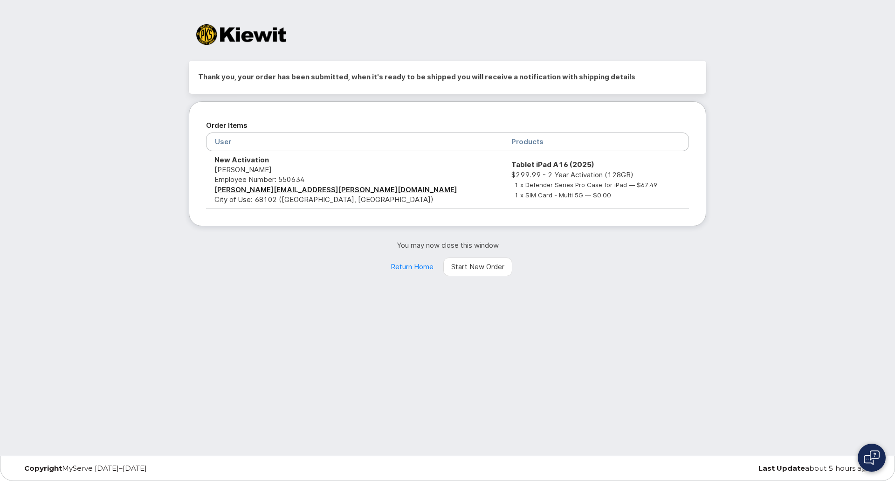
click at [289, 162] on td "New Activation [PERSON_NAME] Employee Number: 550634 [PERSON_NAME][EMAIL_ADDRES…" at bounding box center [354, 180] width 297 height 58
click at [321, 203] on td "New Activation [PERSON_NAME] Employee Number: 550634 [PERSON_NAME][EMAIL_ADDRES…" at bounding box center [354, 180] width 297 height 58
